Goal: Task Accomplishment & Management: Use online tool/utility

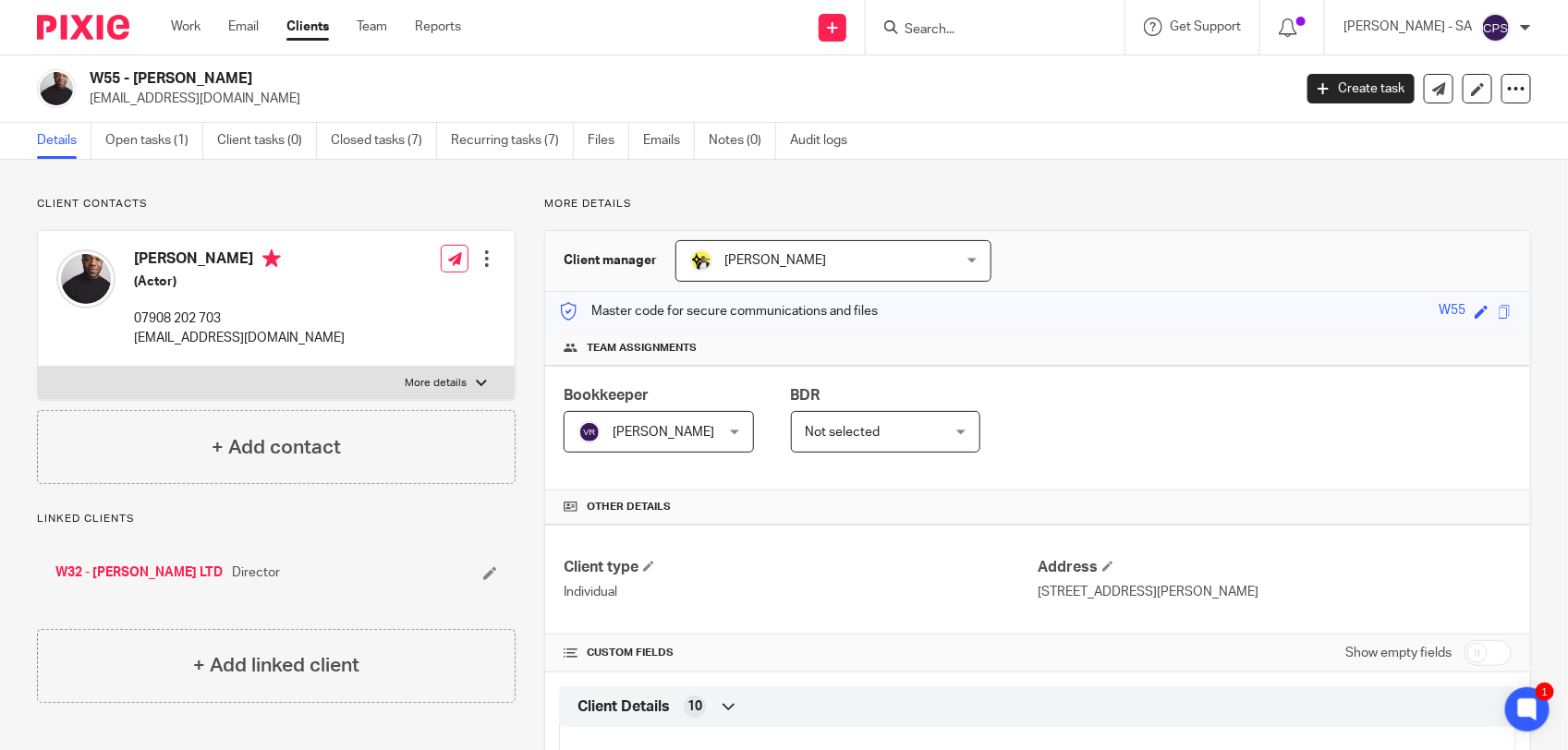
drag, startPoint x: 0, startPoint y: 0, endPoint x: 989, endPoint y: 25, distance: 989.3
click at [989, 25] on input "Search" at bounding box center [985, 30] width 166 height 16
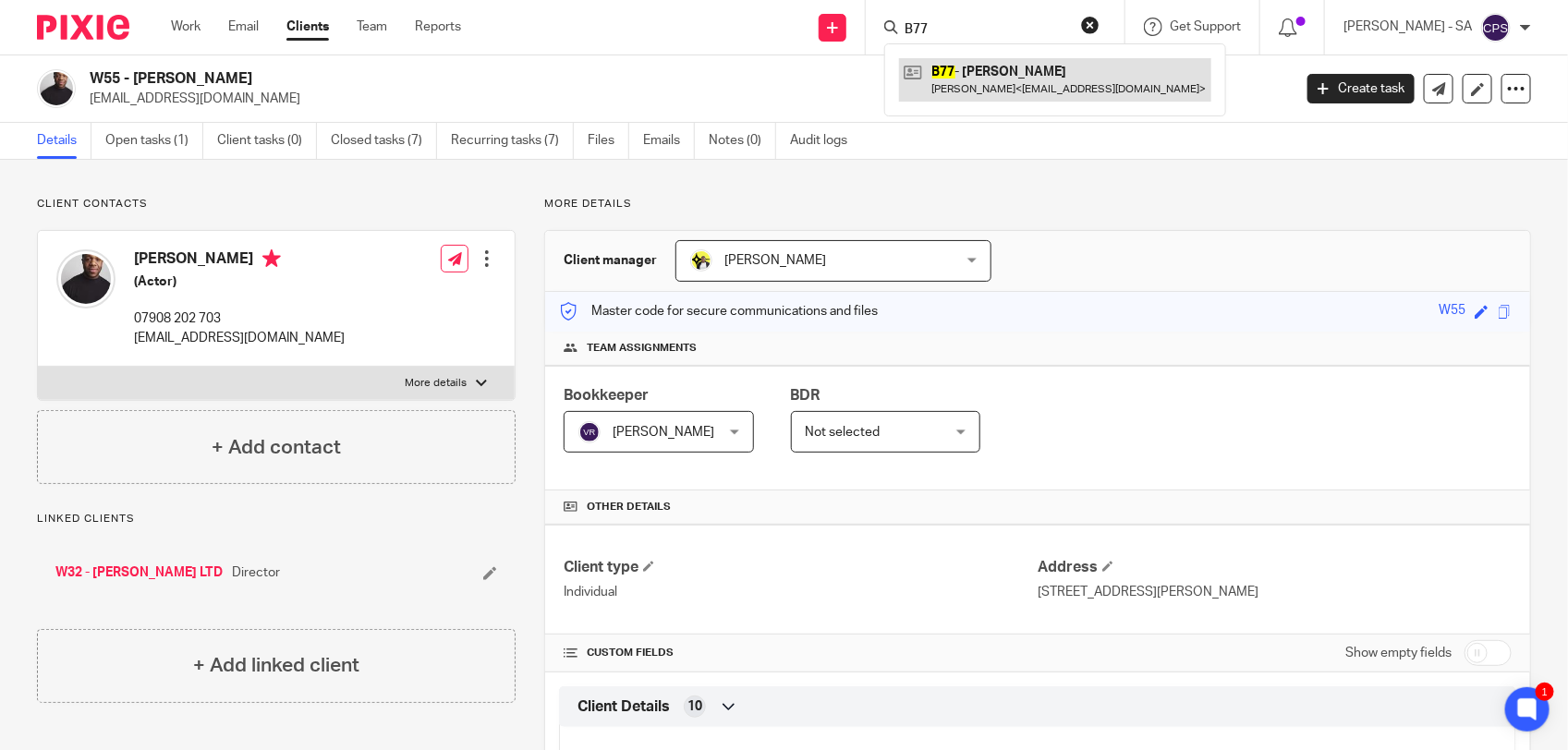
type input "B77"
click at [998, 66] on link at bounding box center [1054, 80] width 312 height 42
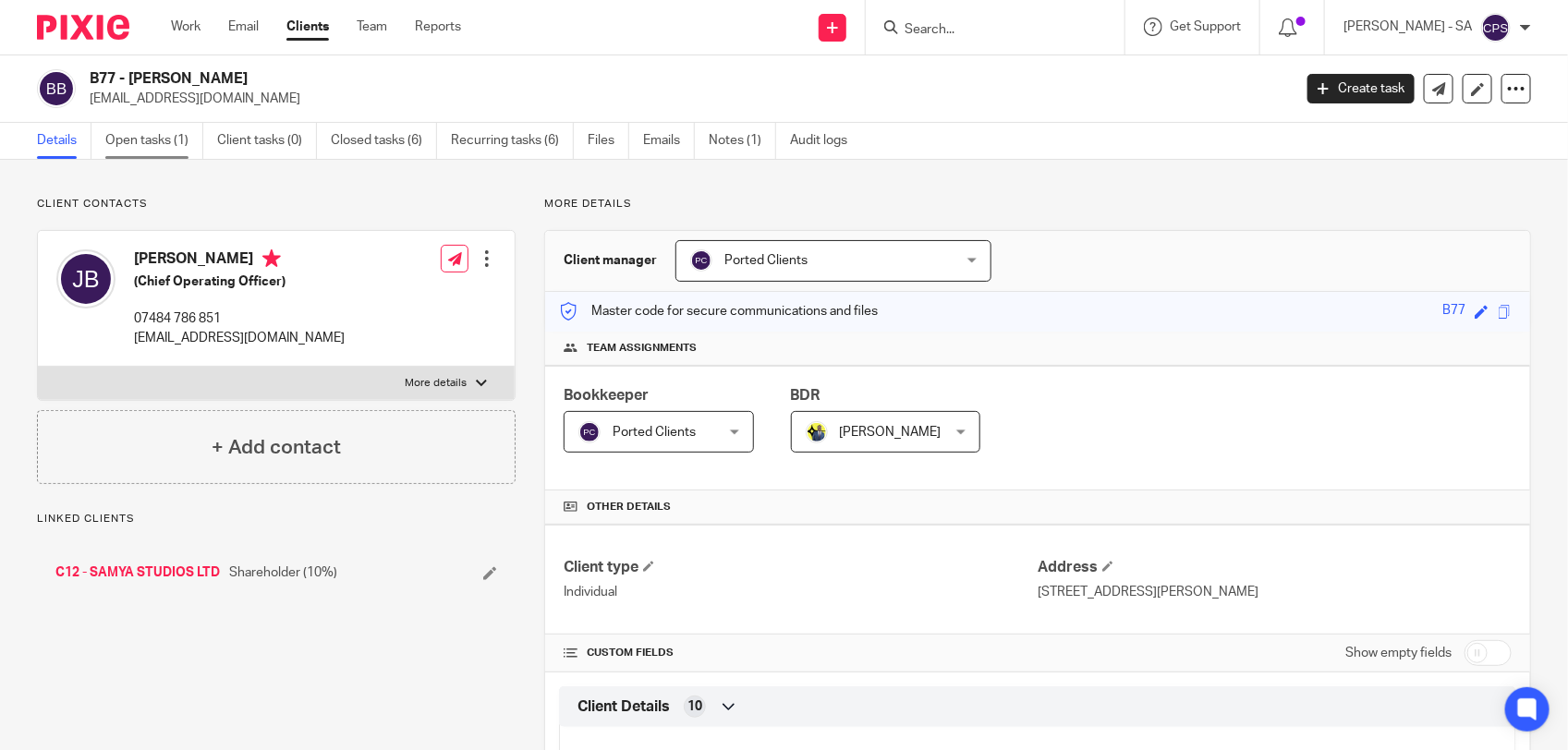
click at [151, 139] on link "Open tasks (1)" at bounding box center [155, 141] width 98 height 36
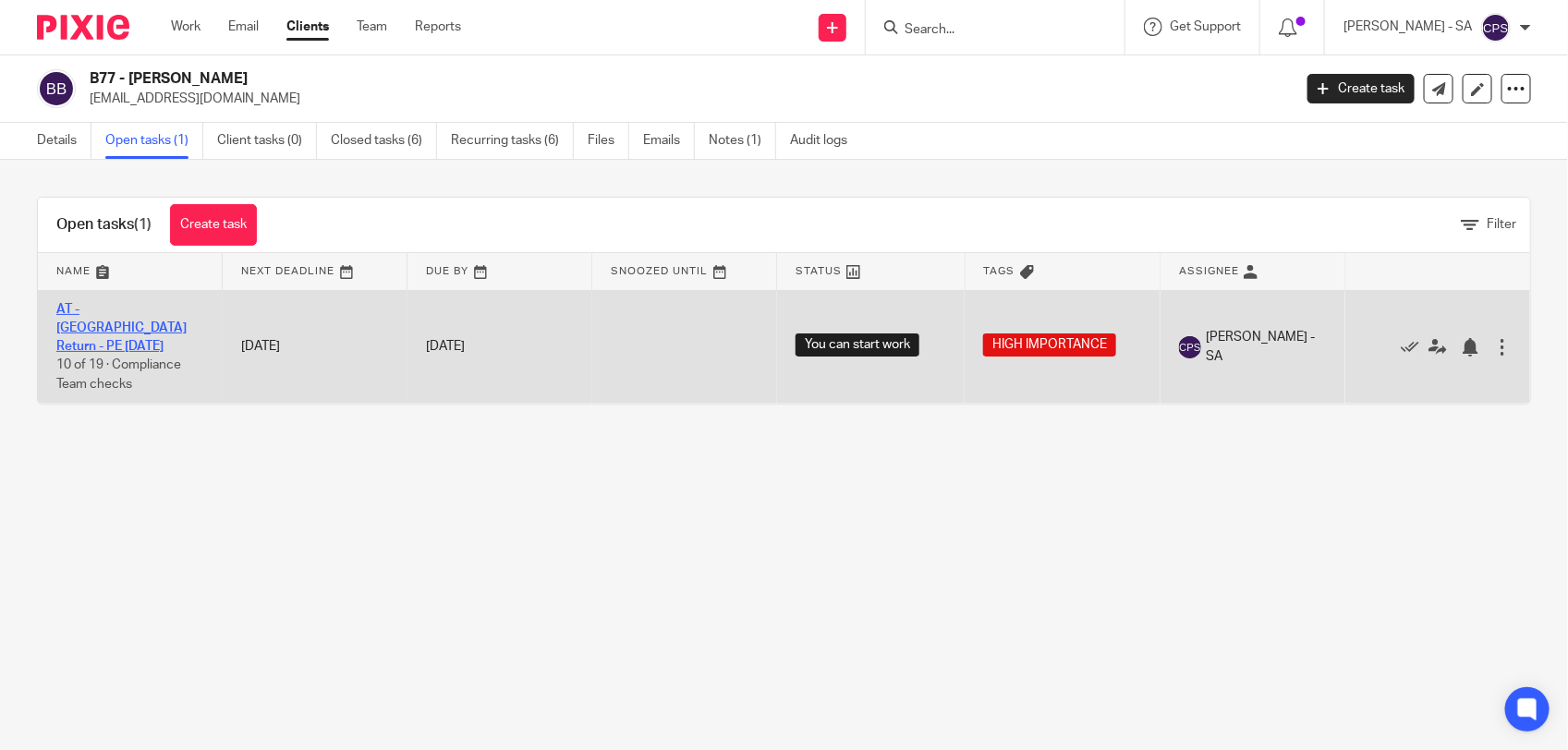
click at [126, 307] on link "AT - [GEOGRAPHIC_DATA] Return - PE [DATE]" at bounding box center [122, 328] width 131 height 51
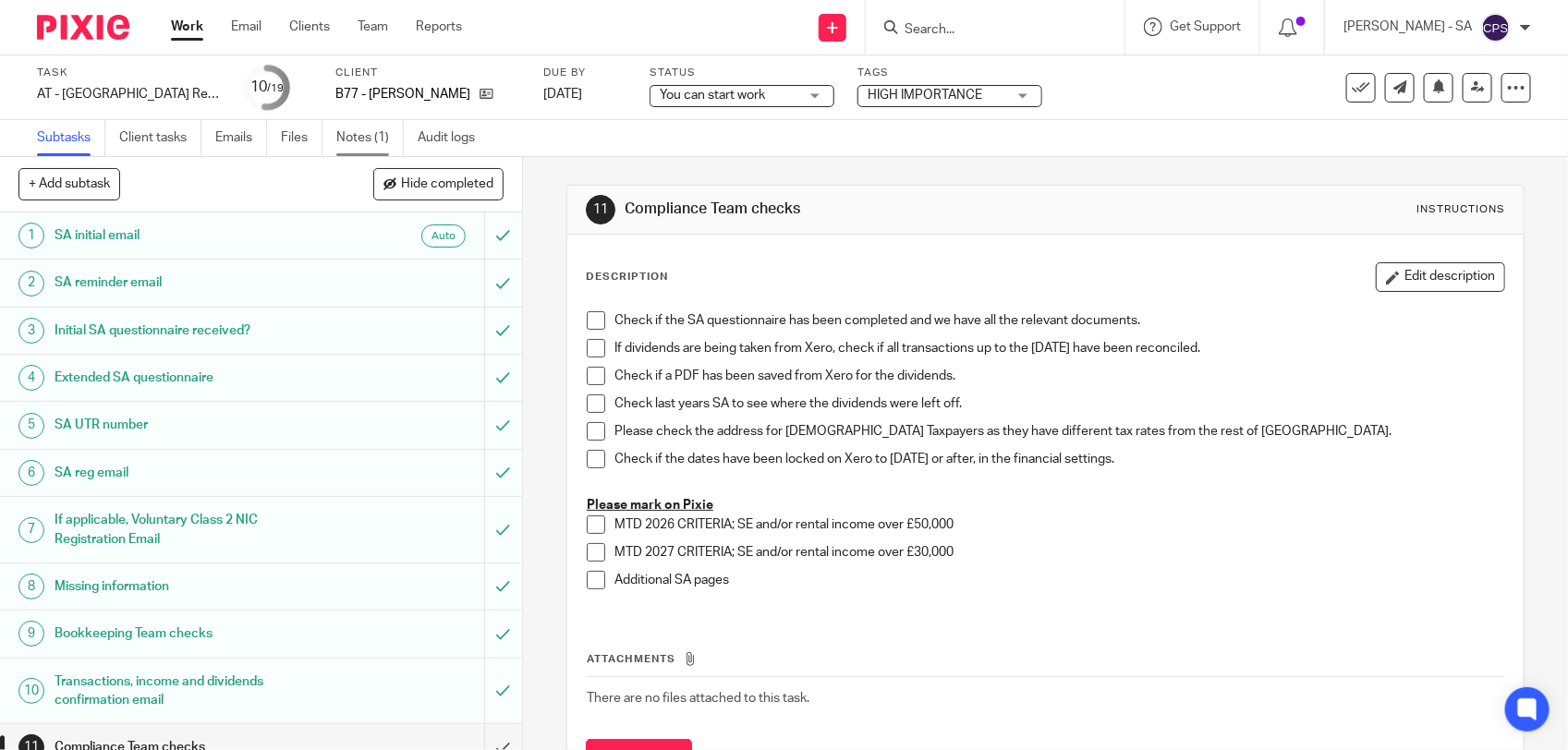
click at [370, 144] on link "Notes (1)" at bounding box center [370, 138] width 67 height 36
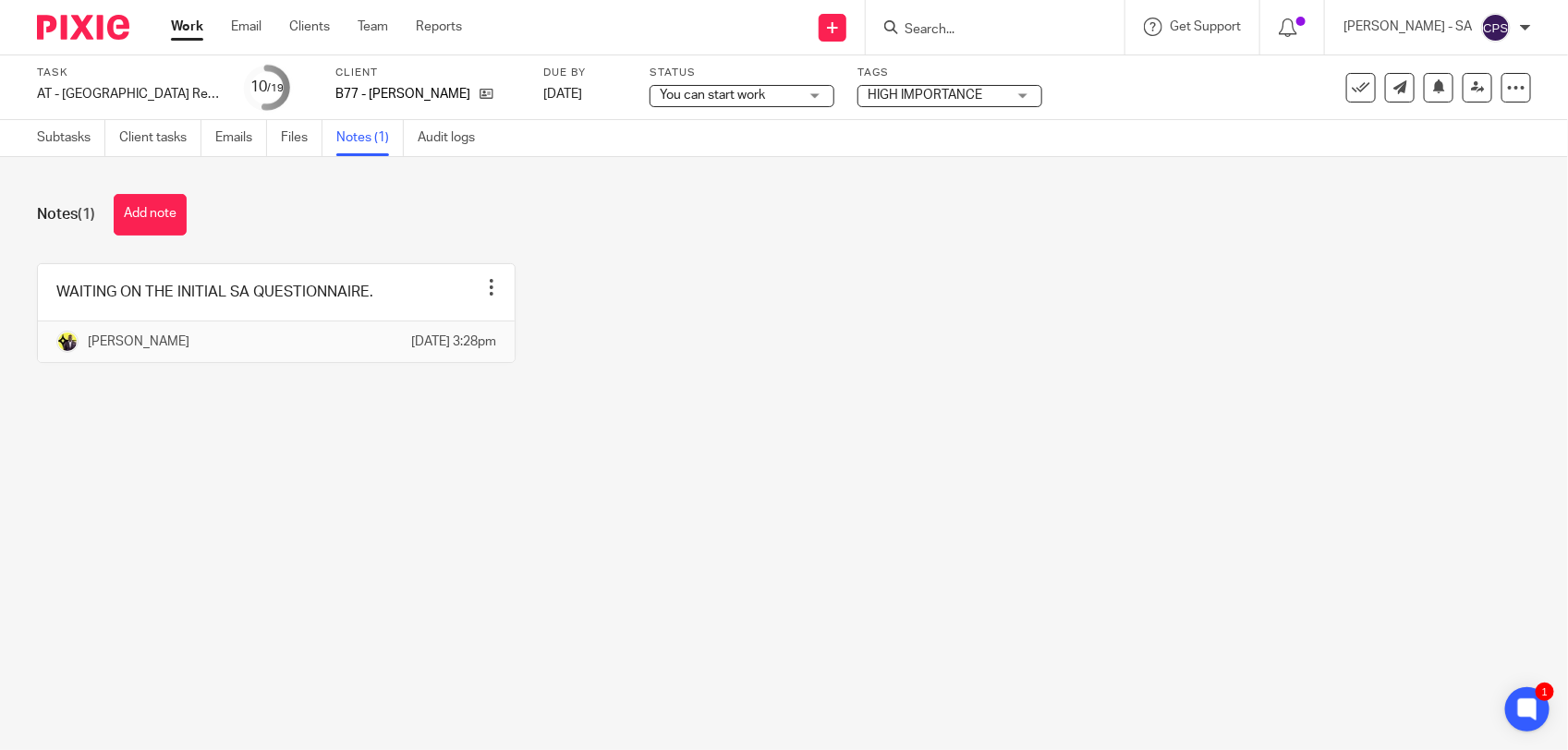
click at [383, 533] on main "Task AT - [GEOGRAPHIC_DATA] Return - PE [DATE] Save AT - [GEOGRAPHIC_DATA] Retu…" at bounding box center [784, 375] width 1568 height 750
